Goal: Task Accomplishment & Management: Use online tool/utility

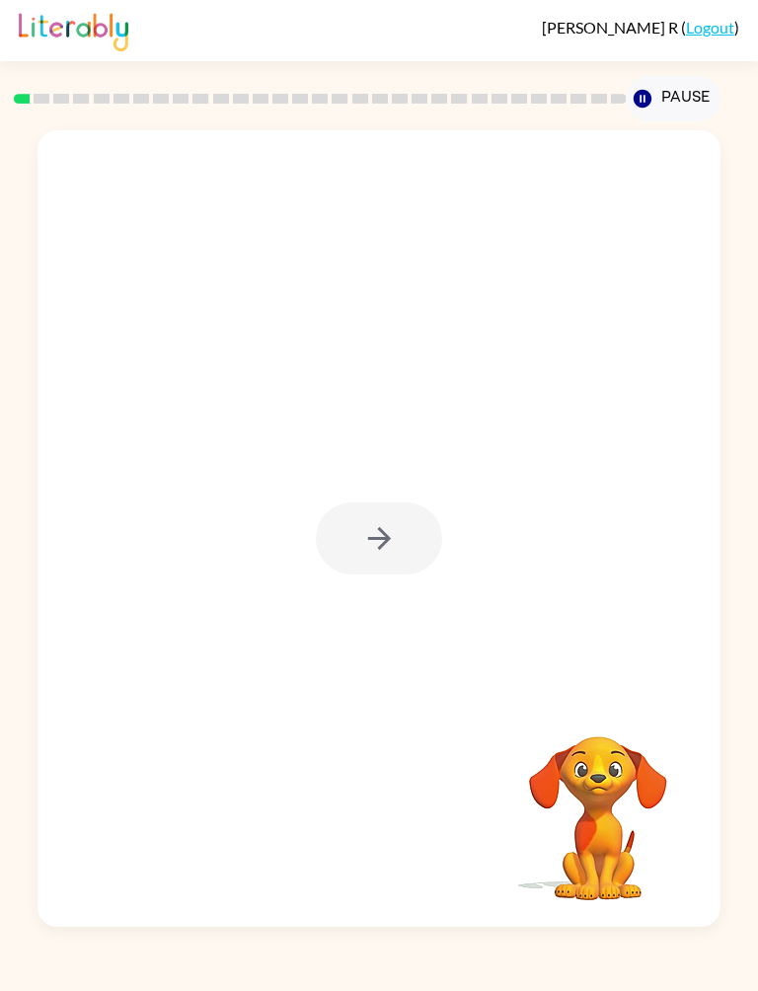
click at [406, 533] on div at bounding box center [379, 538] width 126 height 72
click at [390, 524] on div at bounding box center [379, 538] width 126 height 72
click at [400, 526] on button "button" at bounding box center [379, 538] width 126 height 72
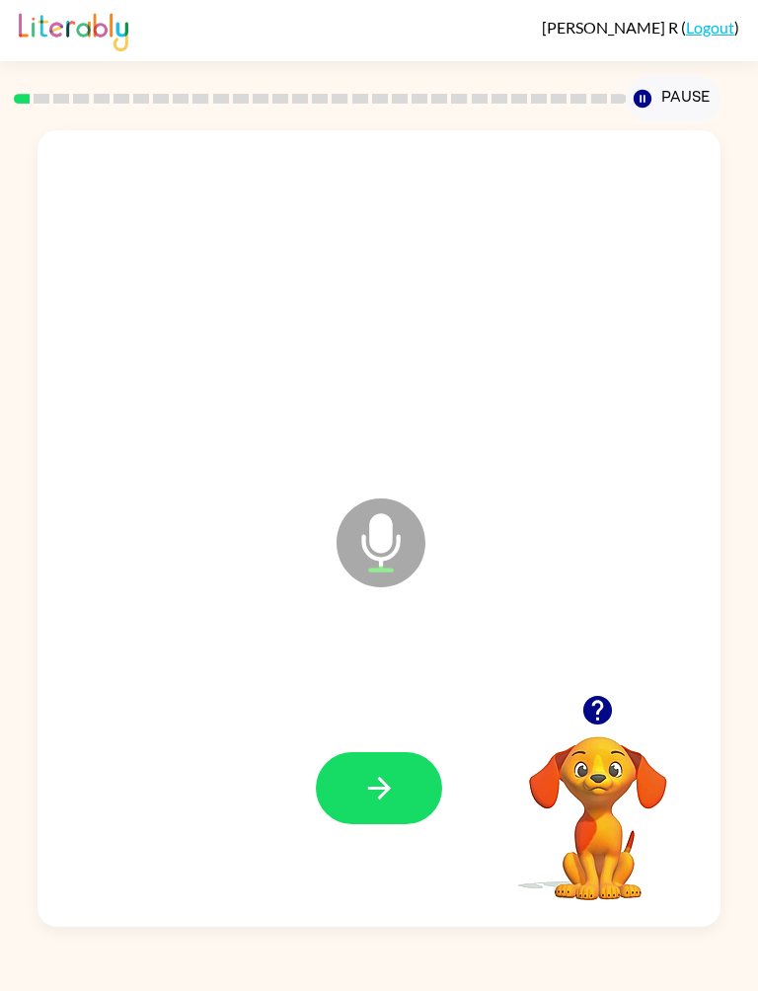
click at [418, 793] on button "button" at bounding box center [379, 788] width 126 height 72
click at [447, 770] on div at bounding box center [378, 787] width 642 height 239
click at [404, 753] on button "button" at bounding box center [379, 788] width 126 height 72
click at [388, 770] on button "button" at bounding box center [379, 788] width 126 height 72
click at [401, 767] on button "button" at bounding box center [379, 788] width 126 height 72
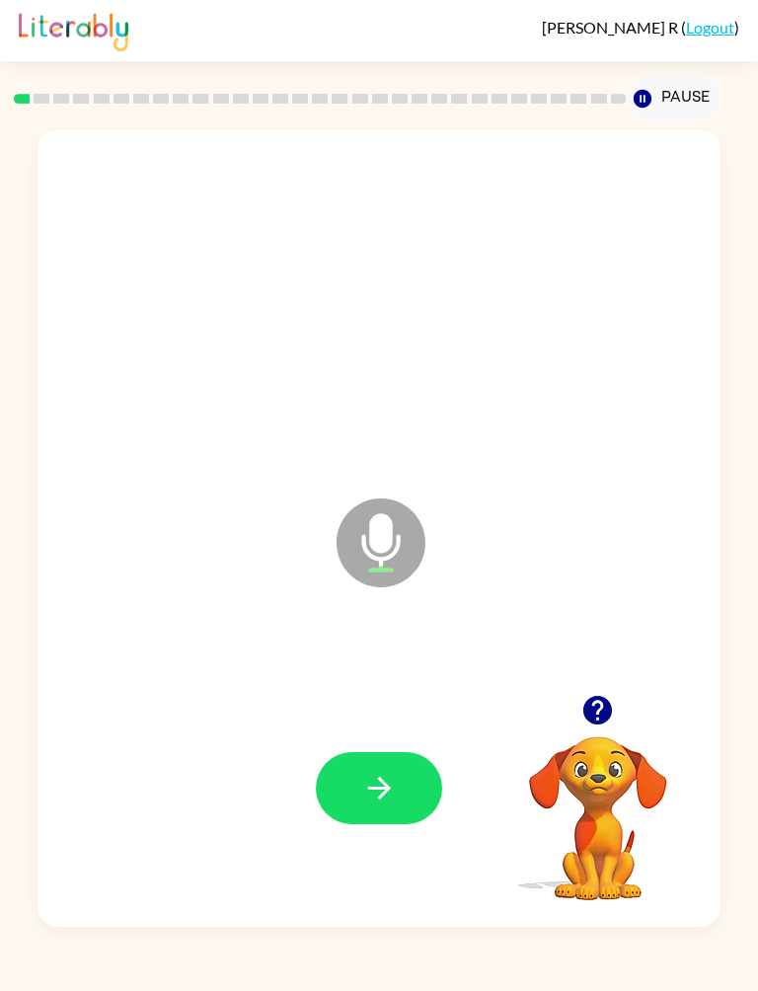
click at [411, 776] on button "button" at bounding box center [379, 788] width 126 height 72
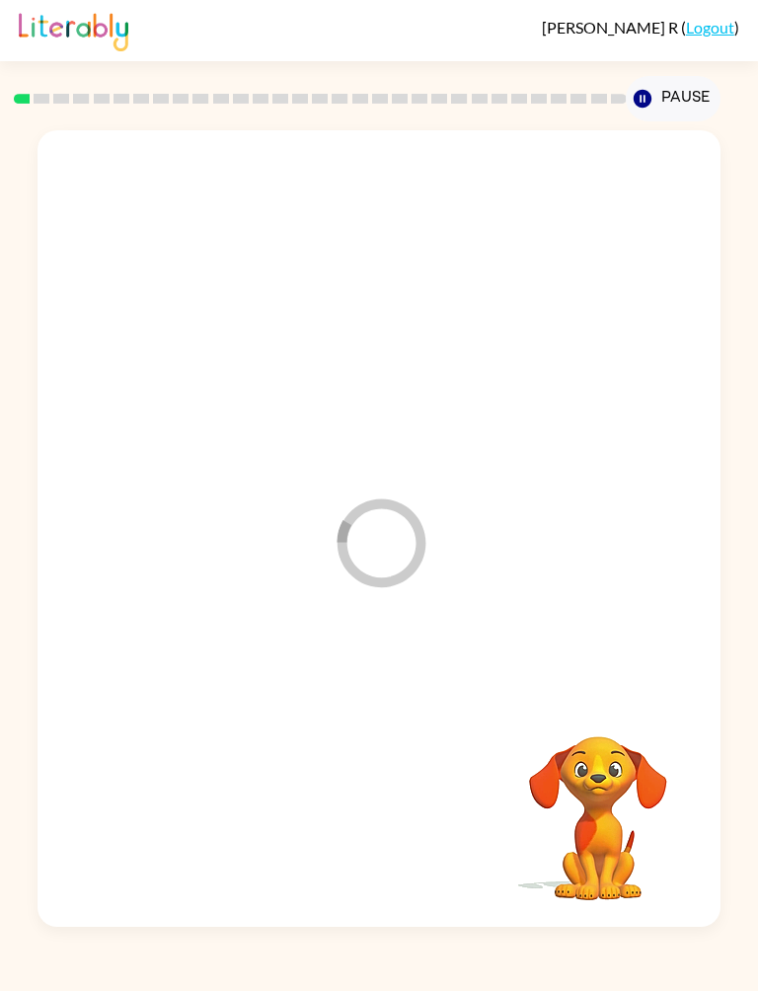
click at [411, 776] on div at bounding box center [378, 787] width 642 height 239
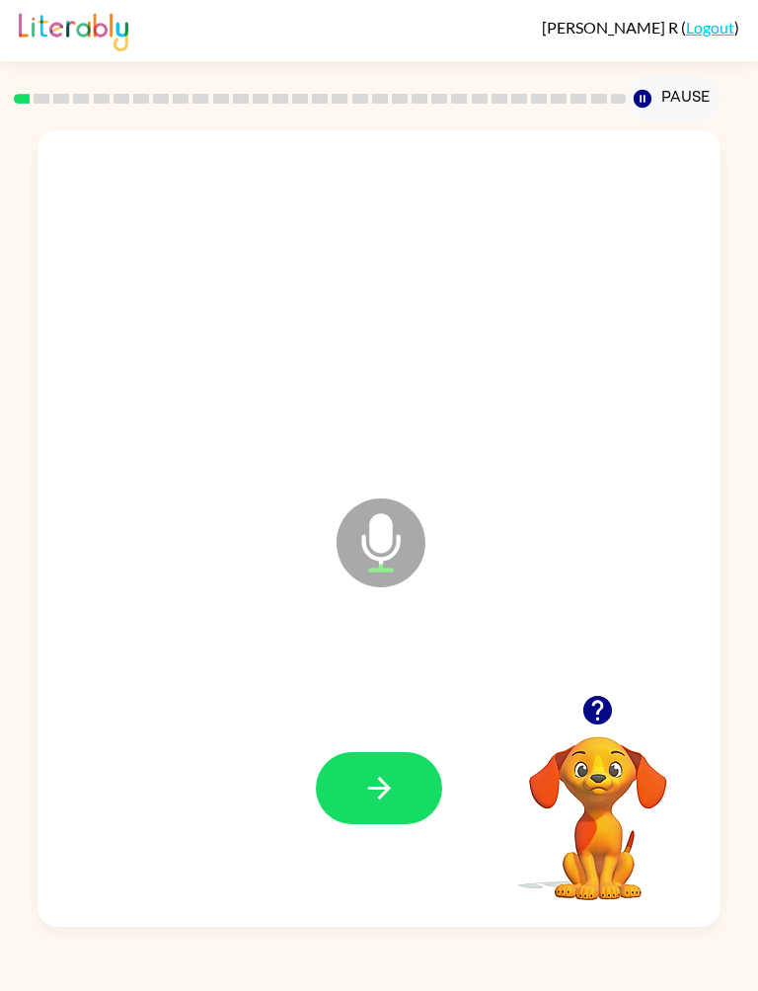
click at [393, 768] on button "button" at bounding box center [379, 788] width 126 height 72
click at [408, 776] on button "button" at bounding box center [379, 788] width 126 height 72
click at [418, 749] on div at bounding box center [378, 787] width 642 height 239
click at [376, 774] on icon "button" at bounding box center [379, 788] width 35 height 35
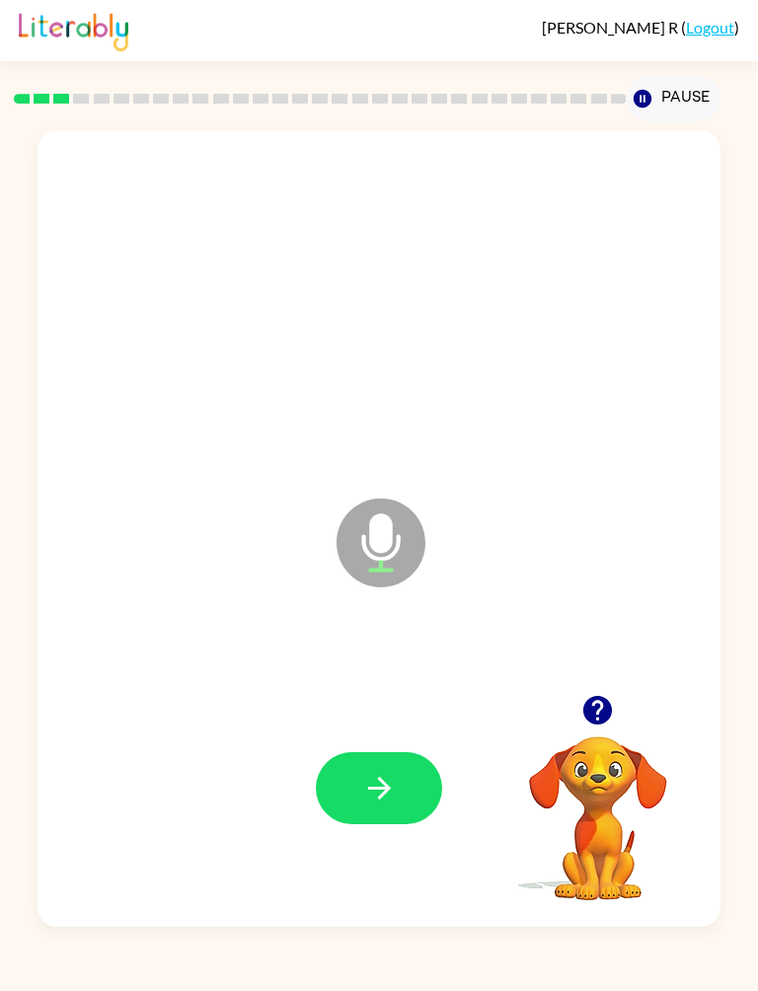
click at [397, 791] on button "button" at bounding box center [379, 788] width 126 height 72
click at [390, 767] on button "button" at bounding box center [379, 788] width 126 height 72
click at [385, 800] on icon "button" at bounding box center [379, 788] width 35 height 35
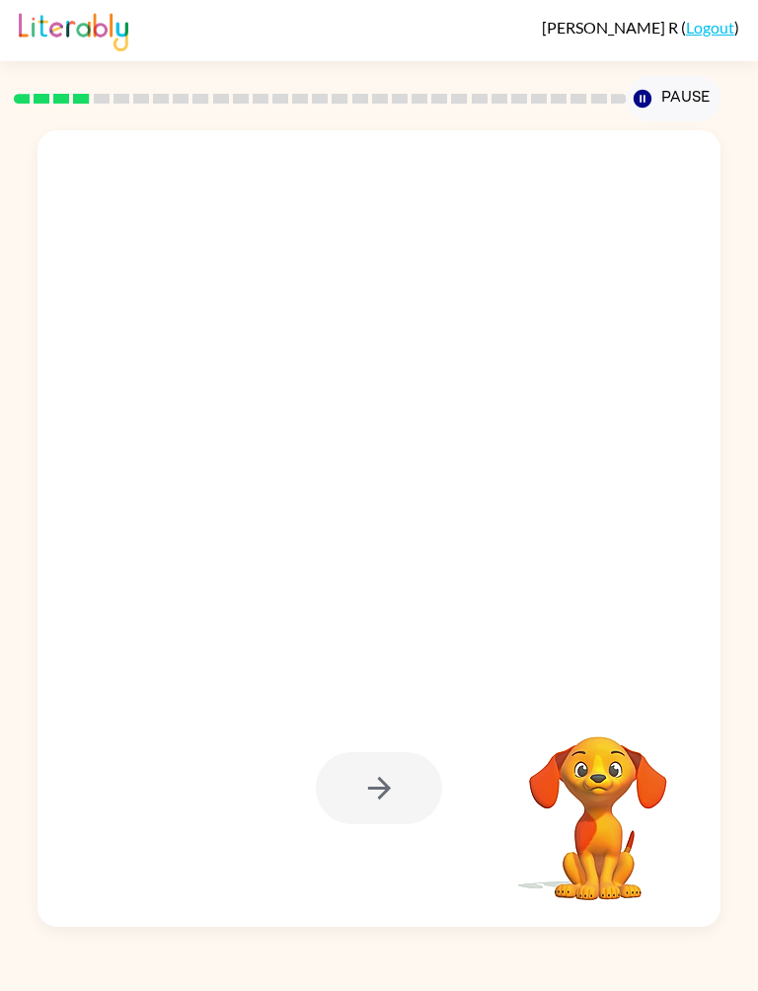
click at [411, 788] on div at bounding box center [379, 788] width 126 height 72
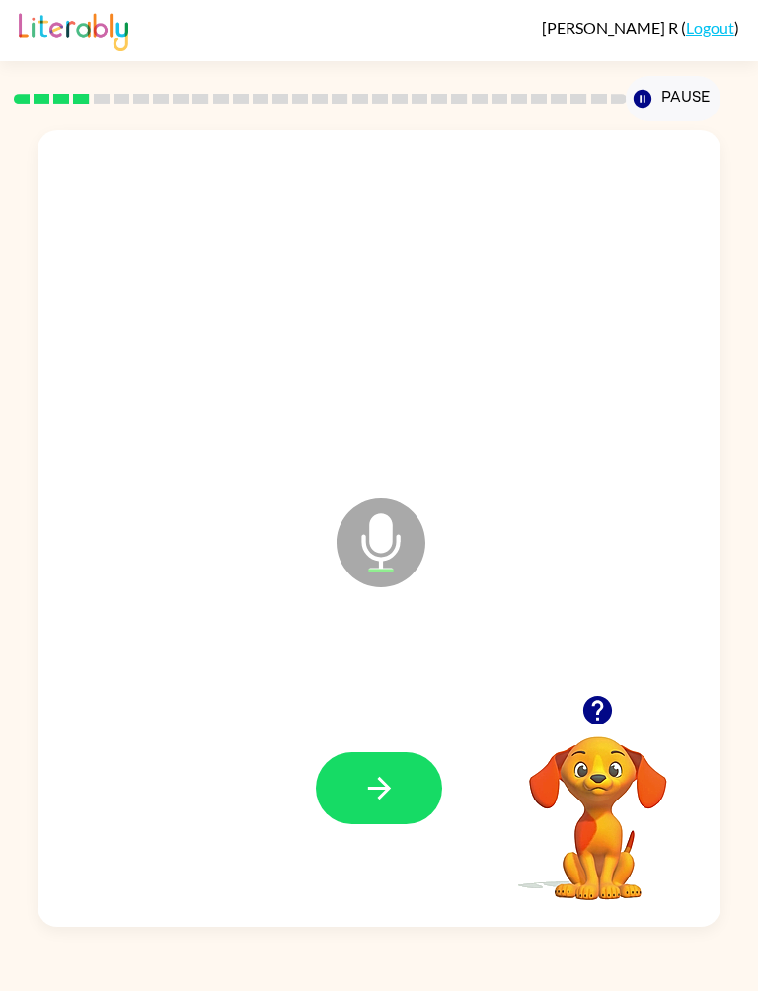
click at [385, 796] on icon "button" at bounding box center [379, 788] width 35 height 35
click at [406, 789] on button "button" at bounding box center [379, 788] width 126 height 72
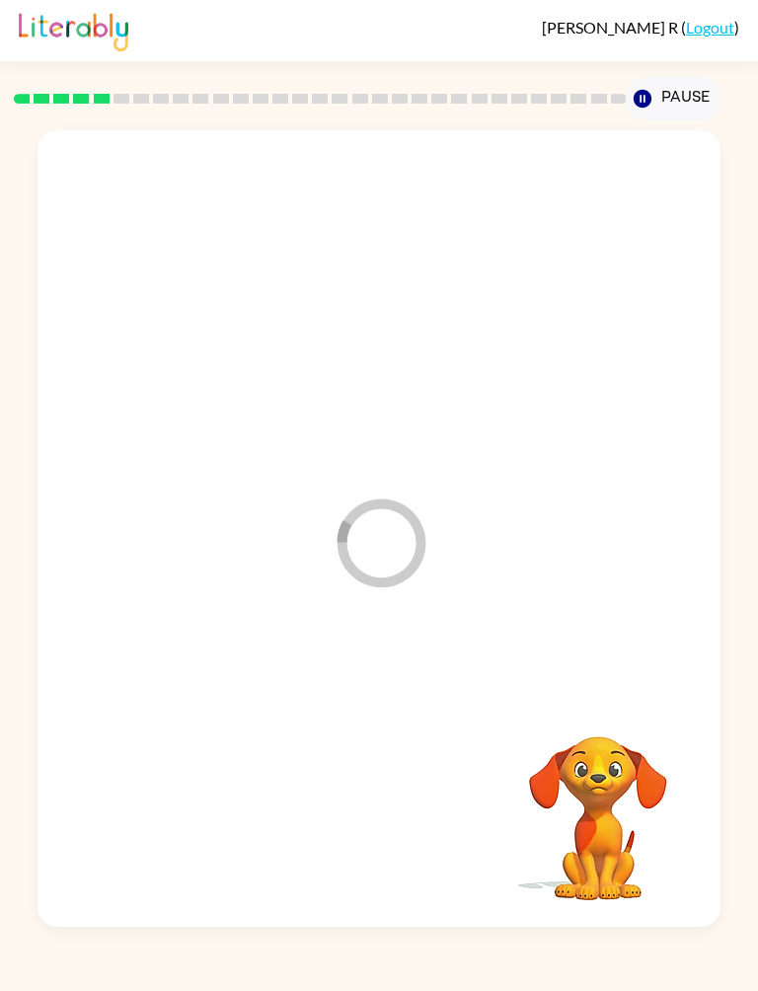
click at [0, 797] on div "Loader Your response is being sent to our graders Your browser must support pla…" at bounding box center [379, 523] width 758 height 805
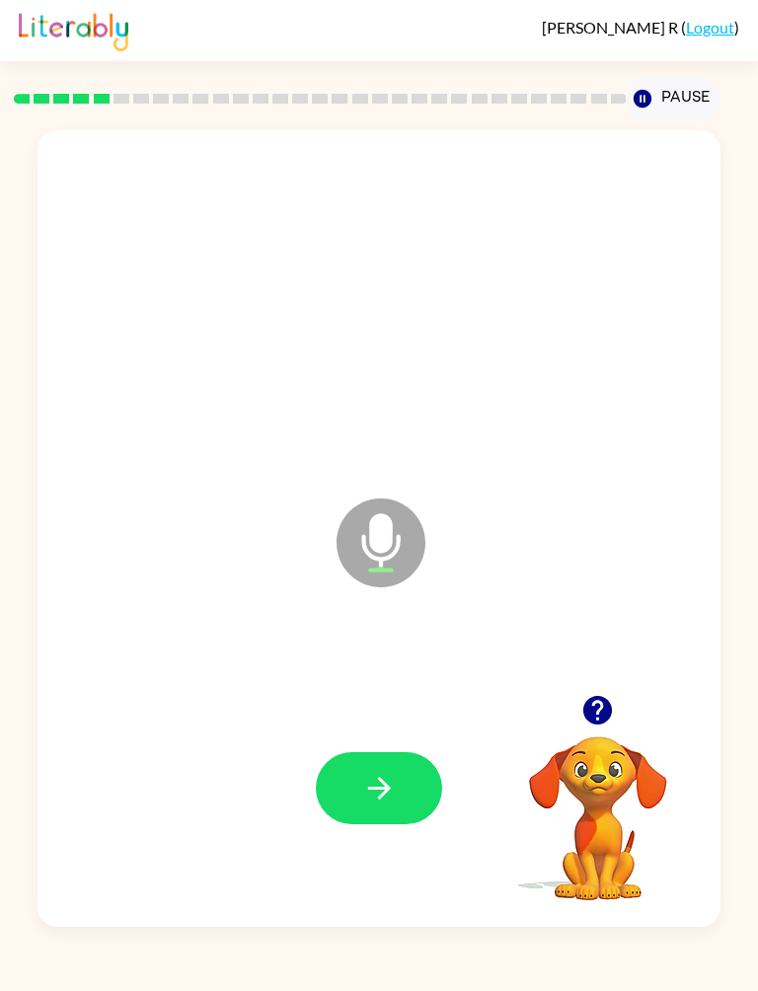
click at [396, 772] on icon "button" at bounding box center [379, 788] width 35 height 35
click at [409, 795] on button "button" at bounding box center [379, 788] width 126 height 72
click at [401, 770] on button "button" at bounding box center [379, 788] width 126 height 72
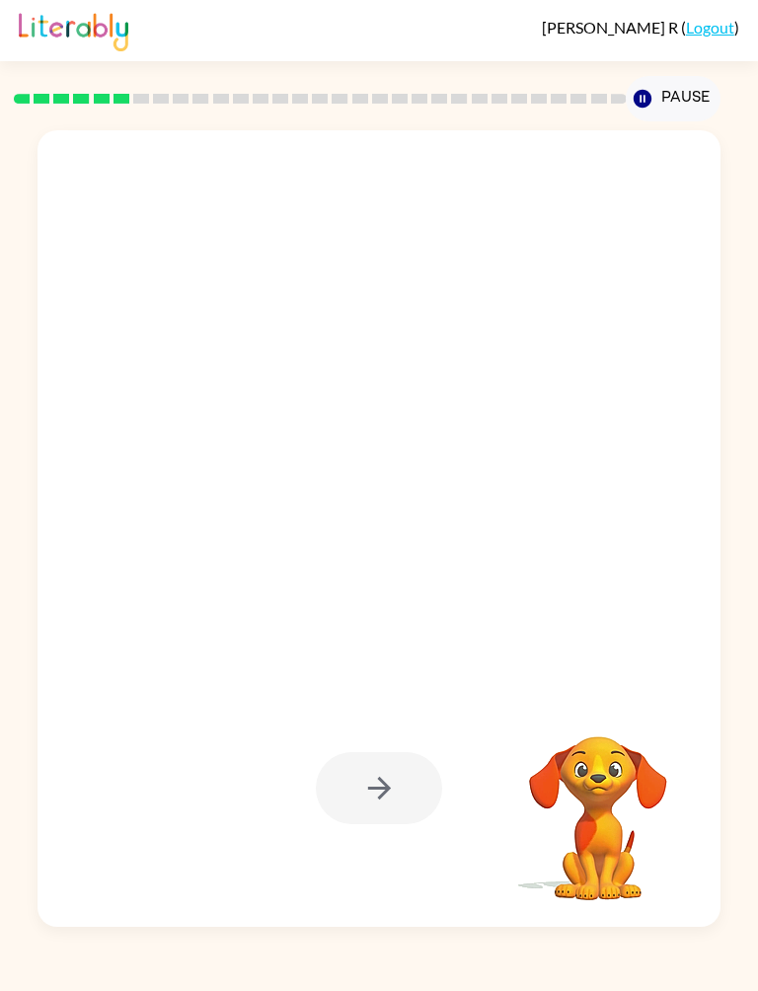
click at [0, 840] on div "Your browser must support playing .mp4 files to use Literably. Please try using…" at bounding box center [379, 523] width 758 height 805
click at [596, 709] on video "Your browser must support playing .mp4 files to use Literably. Please try using…" at bounding box center [597, 803] width 197 height 197
click at [0, 853] on div "Your browser must support playing .mp4 files to use Literably. Please try using…" at bounding box center [379, 523] width 758 height 805
click at [619, 812] on video "Your browser must support playing .mp4 files to use Literably. Please try using…" at bounding box center [597, 803] width 197 height 197
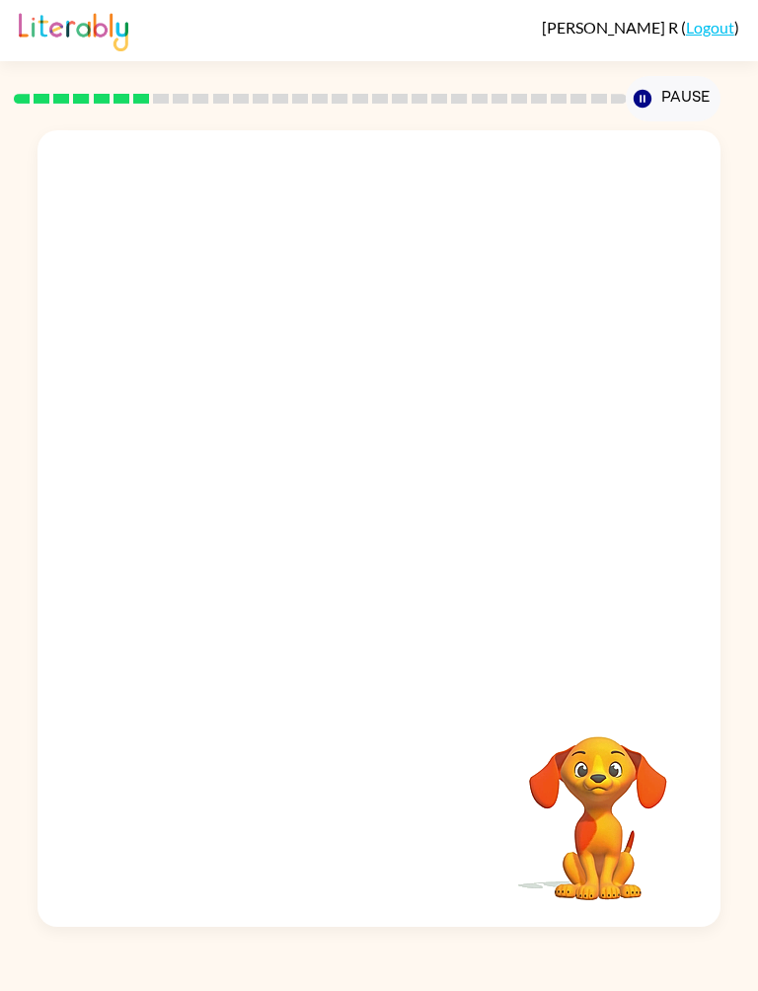
click at [590, 823] on video "Your browser must support playing .mp4 files to use Literably. Please try using…" at bounding box center [597, 803] width 197 height 197
click at [667, 99] on button "Pause Pause" at bounding box center [672, 98] width 94 height 45
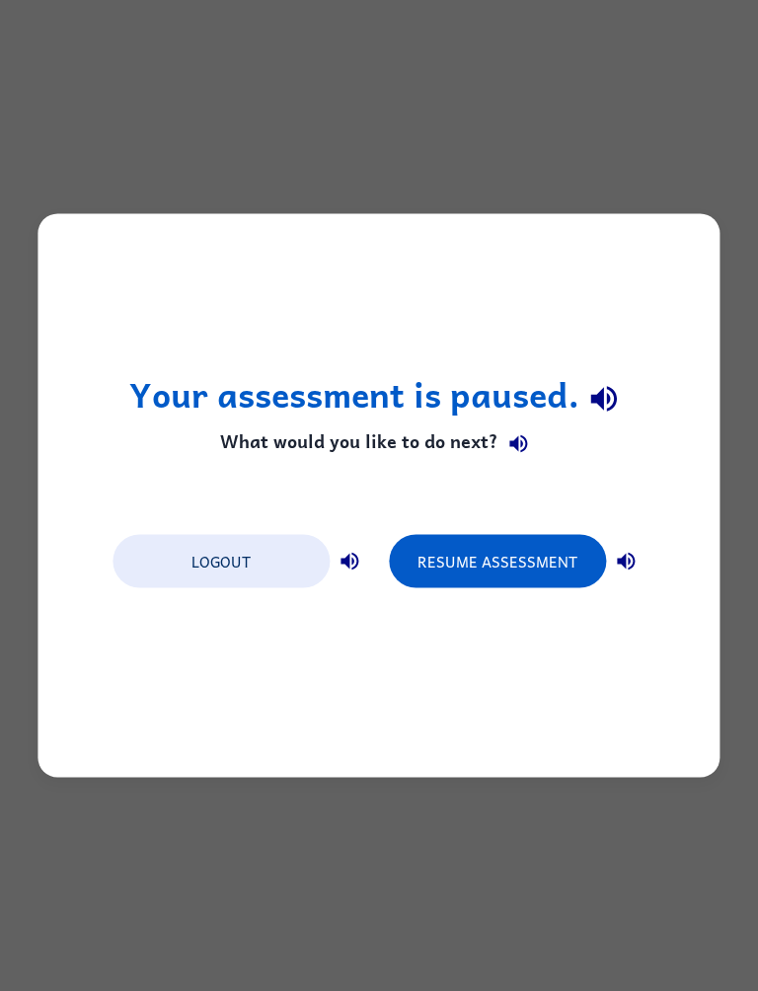
click at [495, 559] on button "Resume Assessment" at bounding box center [497, 561] width 217 height 53
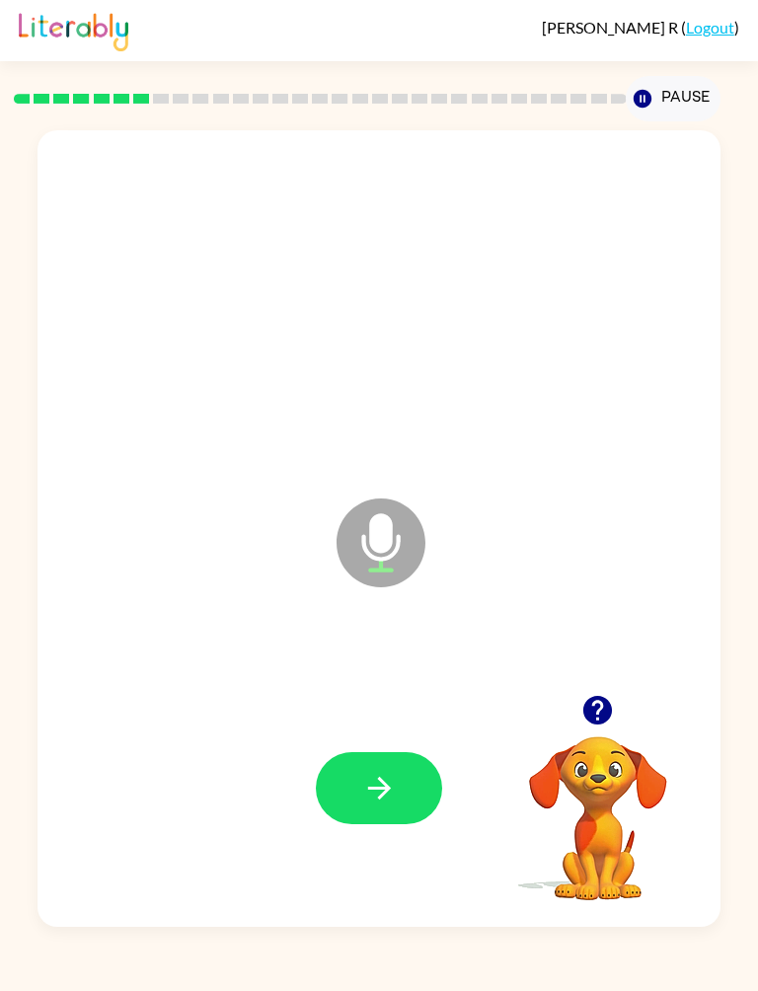
click at [408, 787] on button "button" at bounding box center [379, 788] width 126 height 72
click at [401, 753] on button "button" at bounding box center [379, 788] width 126 height 72
click at [404, 793] on button "button" at bounding box center [379, 788] width 126 height 72
click at [411, 742] on div at bounding box center [378, 787] width 642 height 239
click at [364, 836] on div at bounding box center [378, 787] width 642 height 239
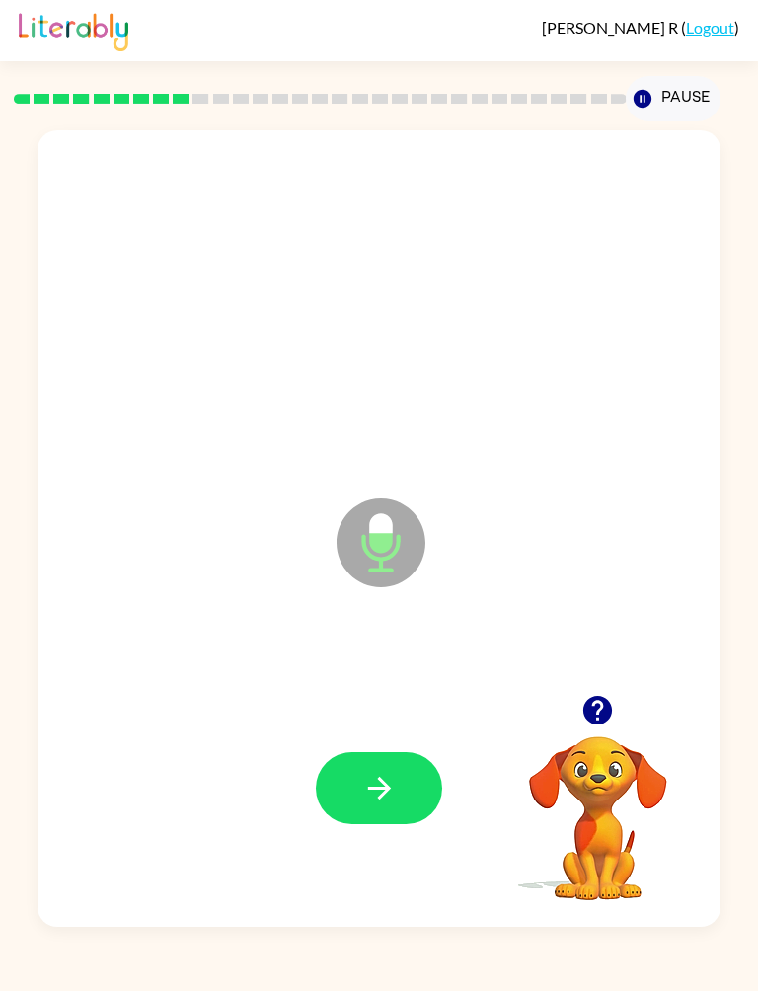
click at [398, 789] on button "button" at bounding box center [379, 788] width 126 height 72
click at [389, 803] on icon "button" at bounding box center [379, 788] width 35 height 35
click at [378, 784] on icon "button" at bounding box center [379, 788] width 35 height 35
click at [413, 808] on button "button" at bounding box center [379, 788] width 126 height 72
click at [383, 773] on icon "button" at bounding box center [379, 788] width 35 height 35
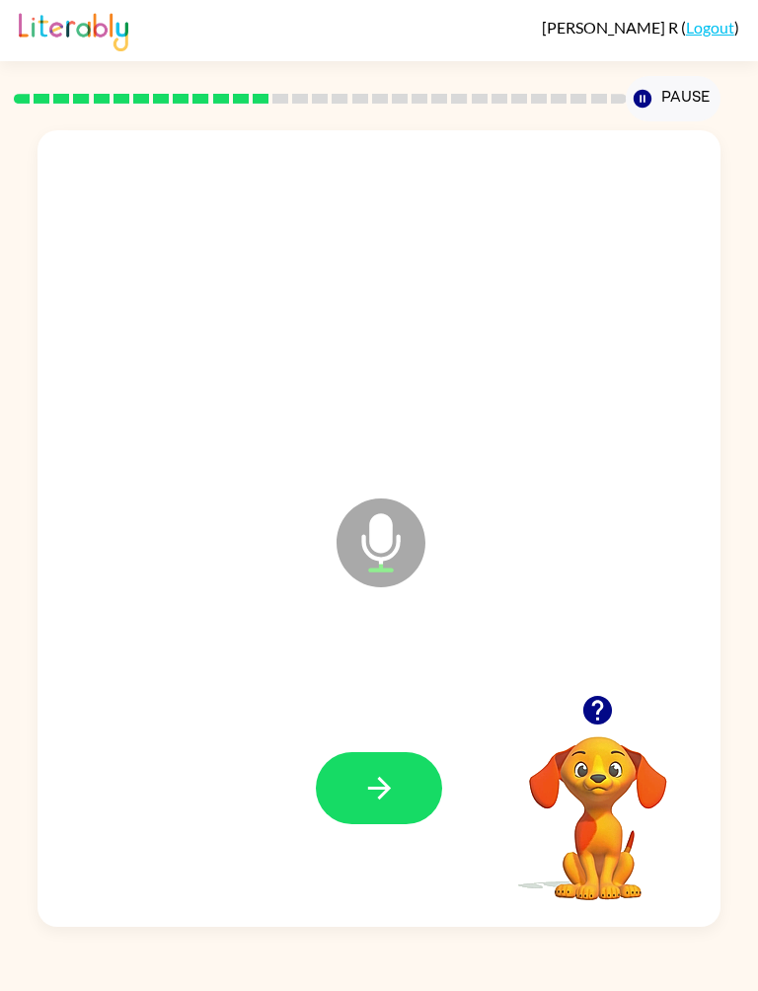
click at [390, 787] on icon "button" at bounding box center [378, 786] width 23 height 23
click at [401, 765] on button "button" at bounding box center [379, 788] width 126 height 72
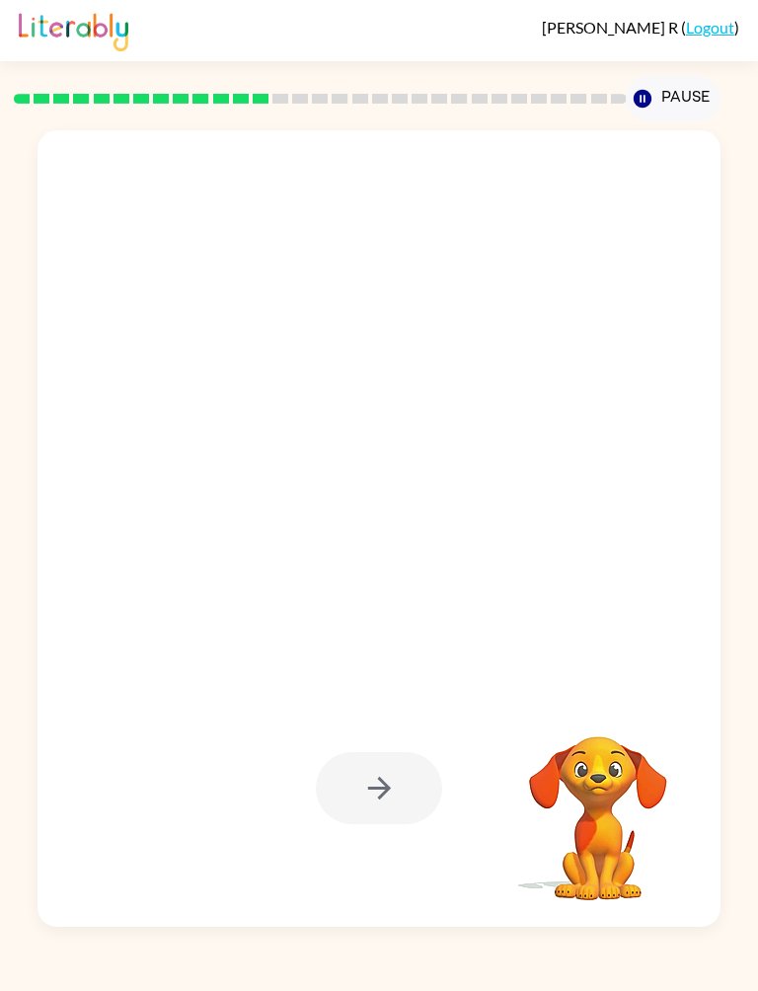
click at [405, 796] on div at bounding box center [379, 788] width 126 height 72
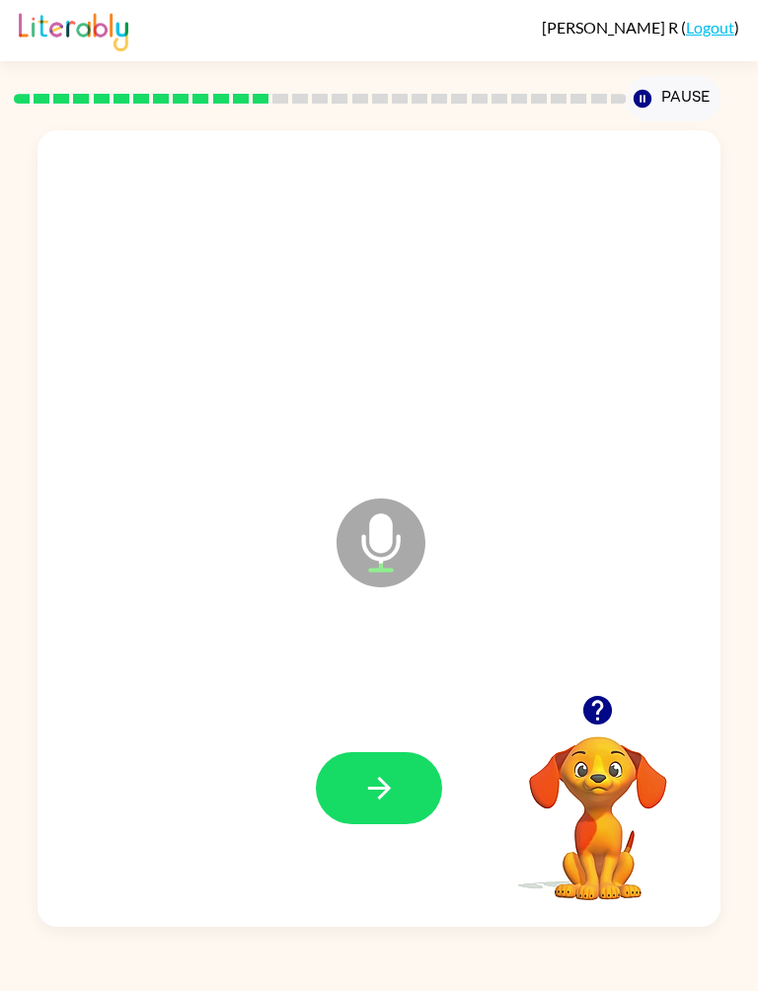
click at [369, 761] on button "button" at bounding box center [379, 788] width 126 height 72
click at [410, 812] on button "button" at bounding box center [379, 788] width 126 height 72
click at [405, 772] on button "button" at bounding box center [379, 788] width 126 height 72
click at [393, 791] on icon "button" at bounding box center [379, 788] width 35 height 35
click at [373, 754] on button "button" at bounding box center [379, 788] width 126 height 72
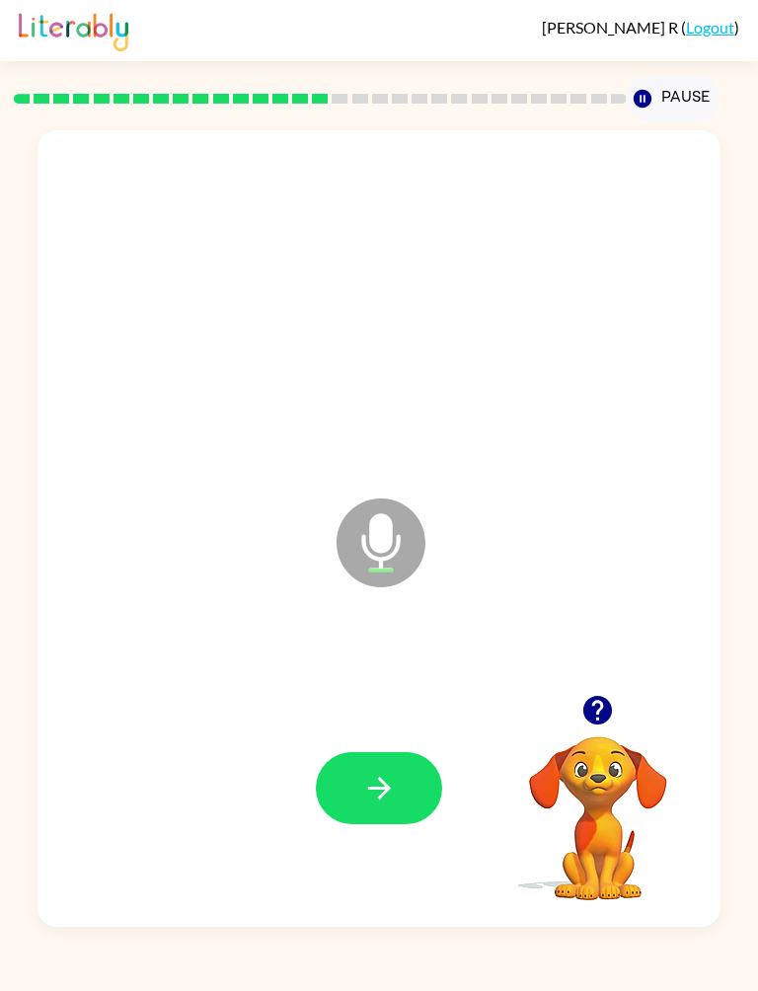
click at [406, 773] on button "button" at bounding box center [379, 788] width 126 height 72
click at [330, 287] on div at bounding box center [378, 289] width 642 height 239
click at [374, 782] on icon "button" at bounding box center [379, 788] width 35 height 35
click at [374, 786] on icon "button" at bounding box center [379, 788] width 35 height 35
click at [383, 776] on icon "button" at bounding box center [379, 788] width 35 height 35
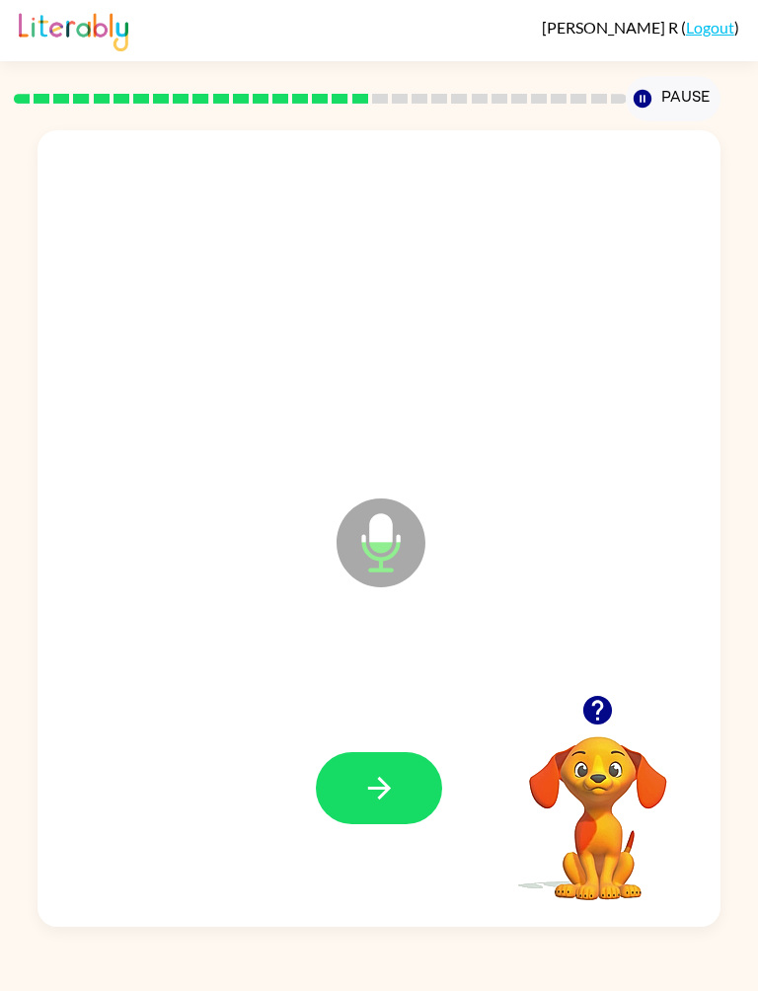
click at [398, 761] on button "button" at bounding box center [379, 788] width 126 height 72
click at [396, 777] on icon "button" at bounding box center [379, 788] width 35 height 35
click at [398, 781] on button "button" at bounding box center [379, 788] width 126 height 72
click at [398, 770] on button "button" at bounding box center [379, 788] width 126 height 72
click at [406, 802] on button "button" at bounding box center [379, 788] width 126 height 72
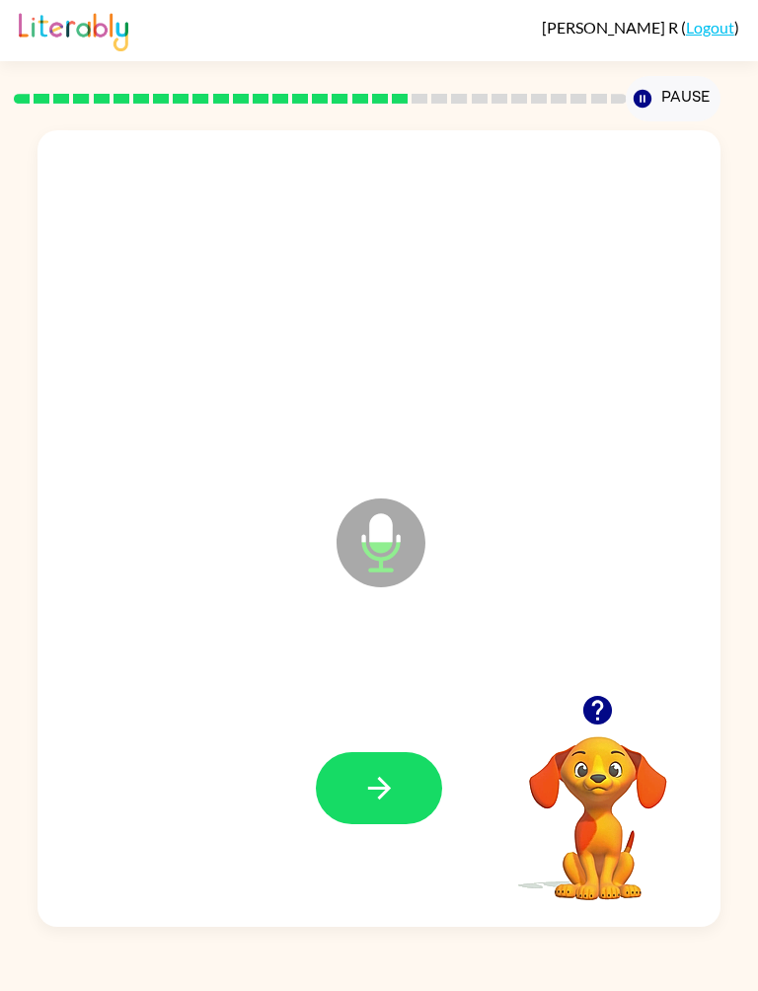
click at [356, 791] on button "button" at bounding box center [379, 788] width 126 height 72
click at [362, 780] on icon "button" at bounding box center [379, 788] width 35 height 35
click at [346, 767] on button "button" at bounding box center [379, 788] width 126 height 72
click at [356, 777] on button "button" at bounding box center [379, 788] width 126 height 72
click at [387, 778] on icon "button" at bounding box center [379, 788] width 35 height 35
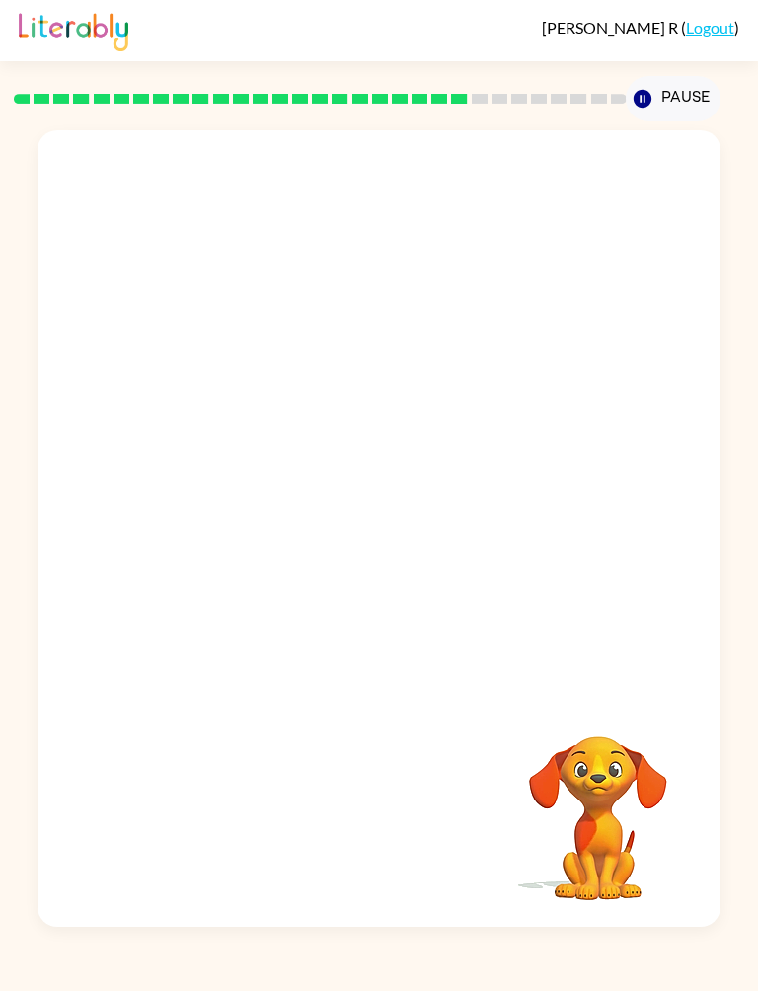
click at [13, 374] on div "Your browser must support playing .mp4 files to use Literably. Please try using…" at bounding box center [379, 523] width 758 height 805
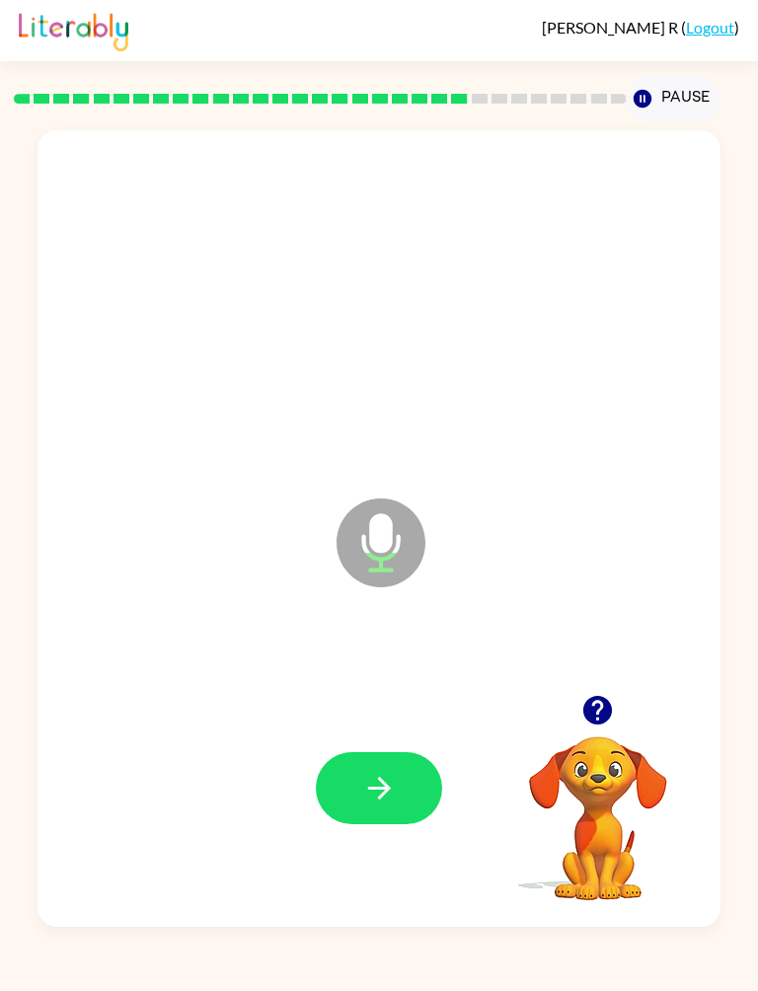
click at [356, 793] on button "button" at bounding box center [379, 788] width 126 height 72
click at [345, 772] on button "button" at bounding box center [379, 788] width 126 height 72
click at [365, 785] on icon "button" at bounding box center [379, 788] width 35 height 35
click at [362, 790] on icon "button" at bounding box center [379, 788] width 35 height 35
click at [366, 783] on icon "button" at bounding box center [379, 788] width 35 height 35
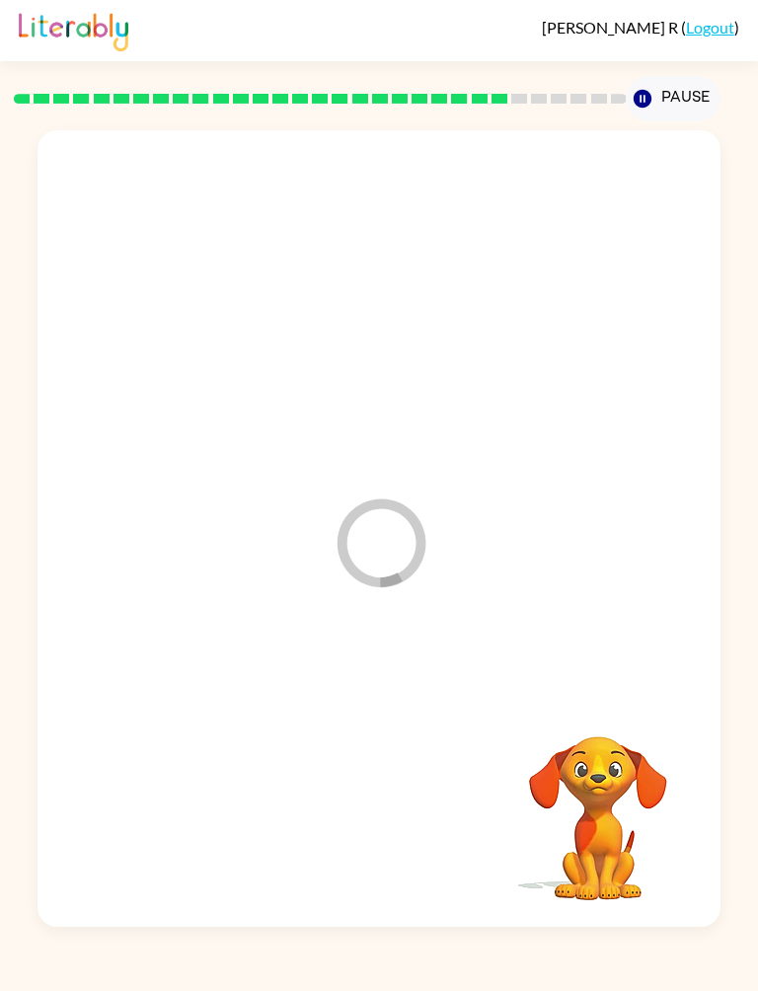
click at [2, 550] on div "Loader Your response is being sent to our graders Your browser must support pla…" at bounding box center [379, 523] width 758 height 805
click at [681, 90] on button "Pause Pause" at bounding box center [672, 98] width 94 height 45
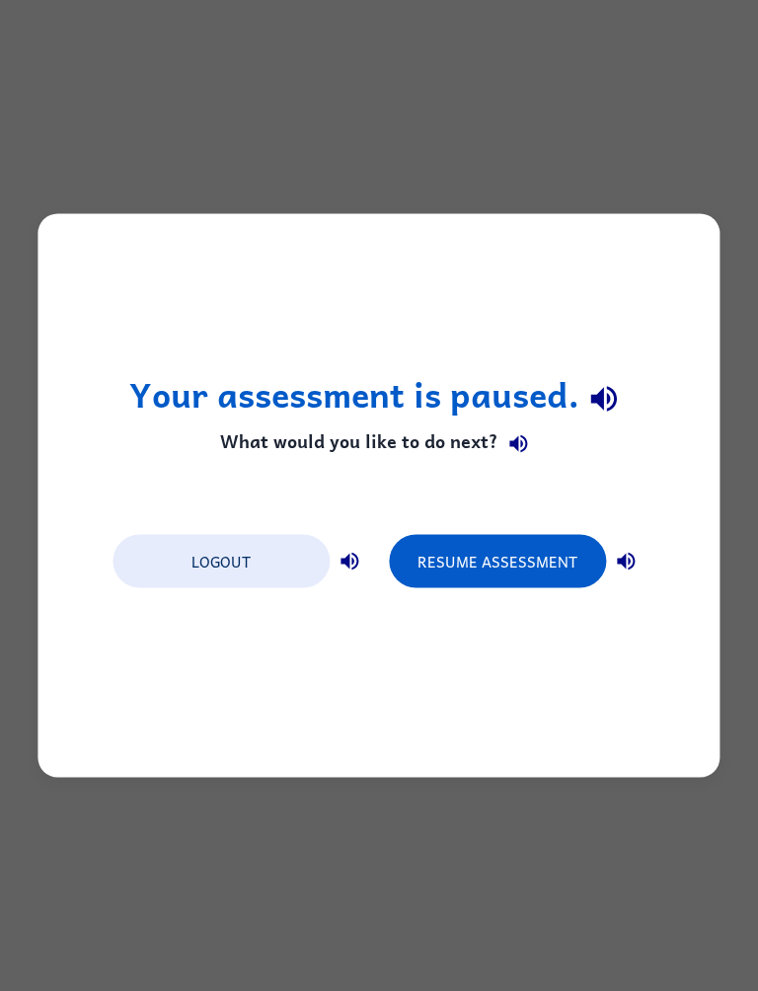
click at [546, 562] on button "Resume Assessment" at bounding box center [497, 561] width 217 height 53
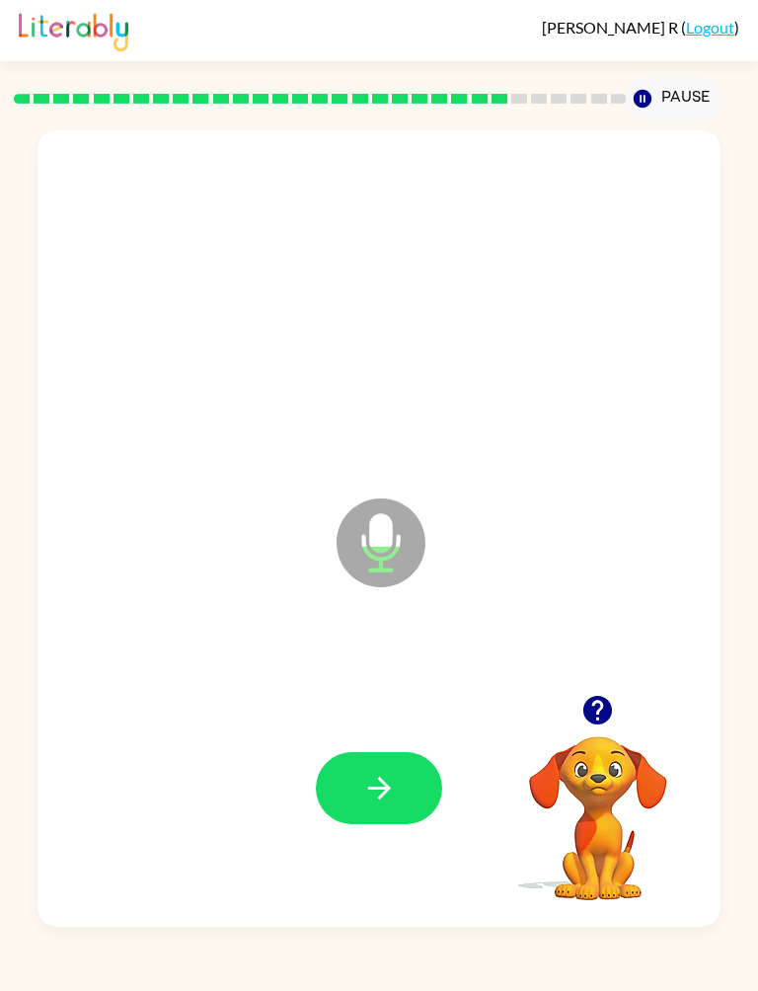
click at [376, 778] on icon "button" at bounding box center [379, 788] width 35 height 35
click at [362, 800] on icon "button" at bounding box center [379, 788] width 35 height 35
click at [374, 786] on icon "button" at bounding box center [379, 788] width 35 height 35
click at [356, 803] on button "button" at bounding box center [379, 788] width 126 height 72
click at [363, 797] on icon "button" at bounding box center [379, 788] width 35 height 35
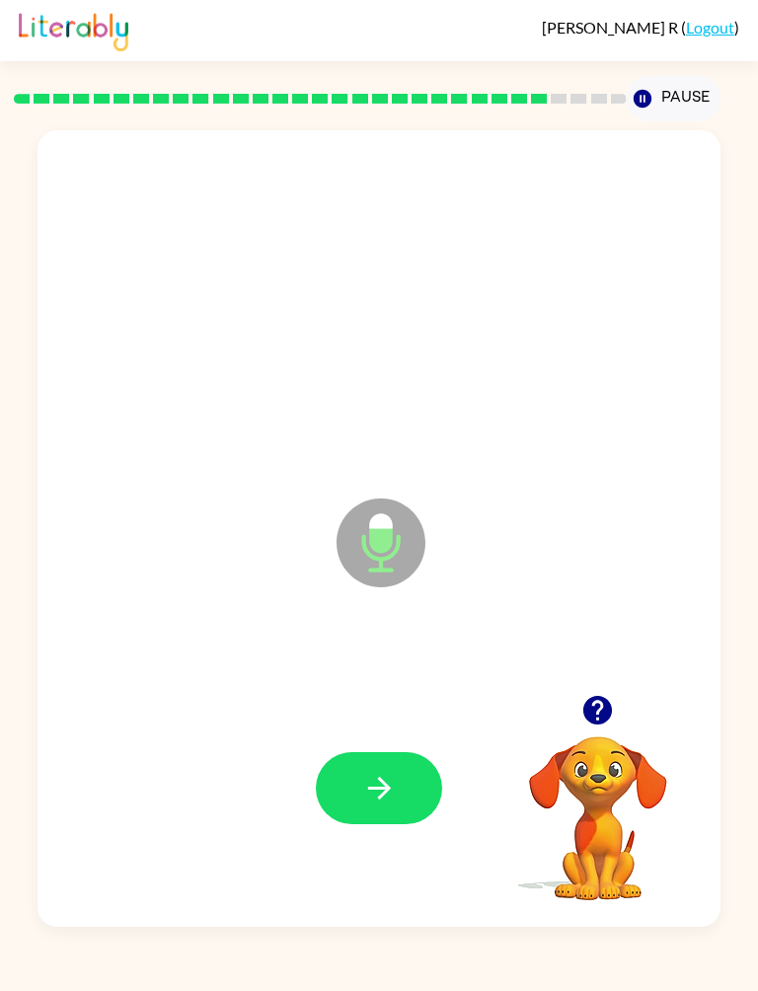
click at [393, 801] on icon "button" at bounding box center [379, 788] width 35 height 35
click at [388, 787] on icon "button" at bounding box center [378, 786] width 23 height 23
click at [380, 812] on button "button" at bounding box center [379, 788] width 126 height 72
click at [397, 772] on button "button" at bounding box center [379, 788] width 126 height 72
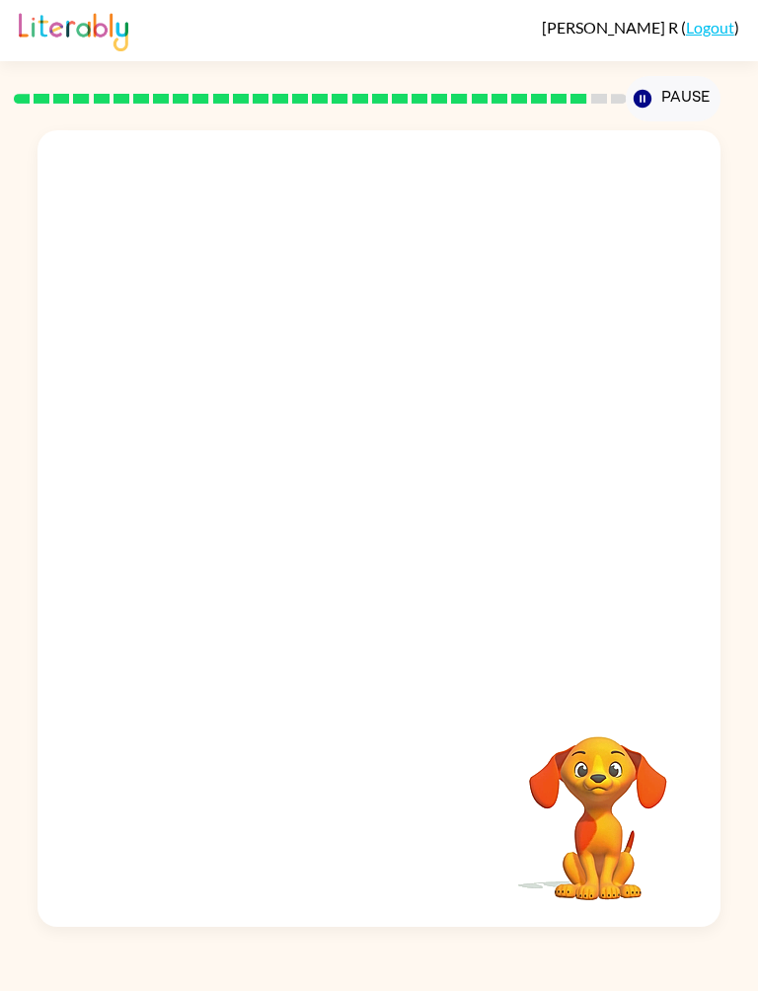
click at [415, 968] on div "[PERSON_NAME] ( Logout ) Pause Pause Your browser must support playing .mp4 fil…" at bounding box center [379, 495] width 758 height 991
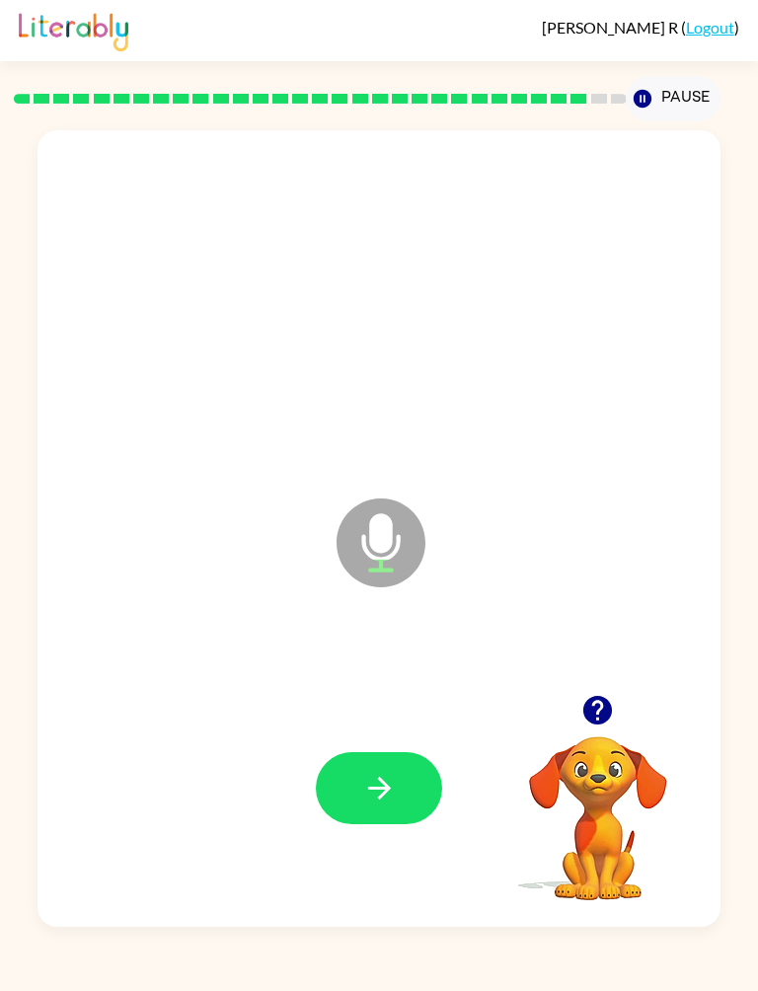
click at [352, 770] on button "button" at bounding box center [379, 788] width 126 height 72
click at [385, 815] on button "button" at bounding box center [379, 788] width 126 height 72
click at [341, 785] on button "button" at bounding box center [379, 788] width 126 height 72
click at [361, 842] on div at bounding box center [378, 787] width 642 height 239
click at [387, 801] on icon "button" at bounding box center [379, 788] width 35 height 35
